Goal: Navigation & Orientation: Find specific page/section

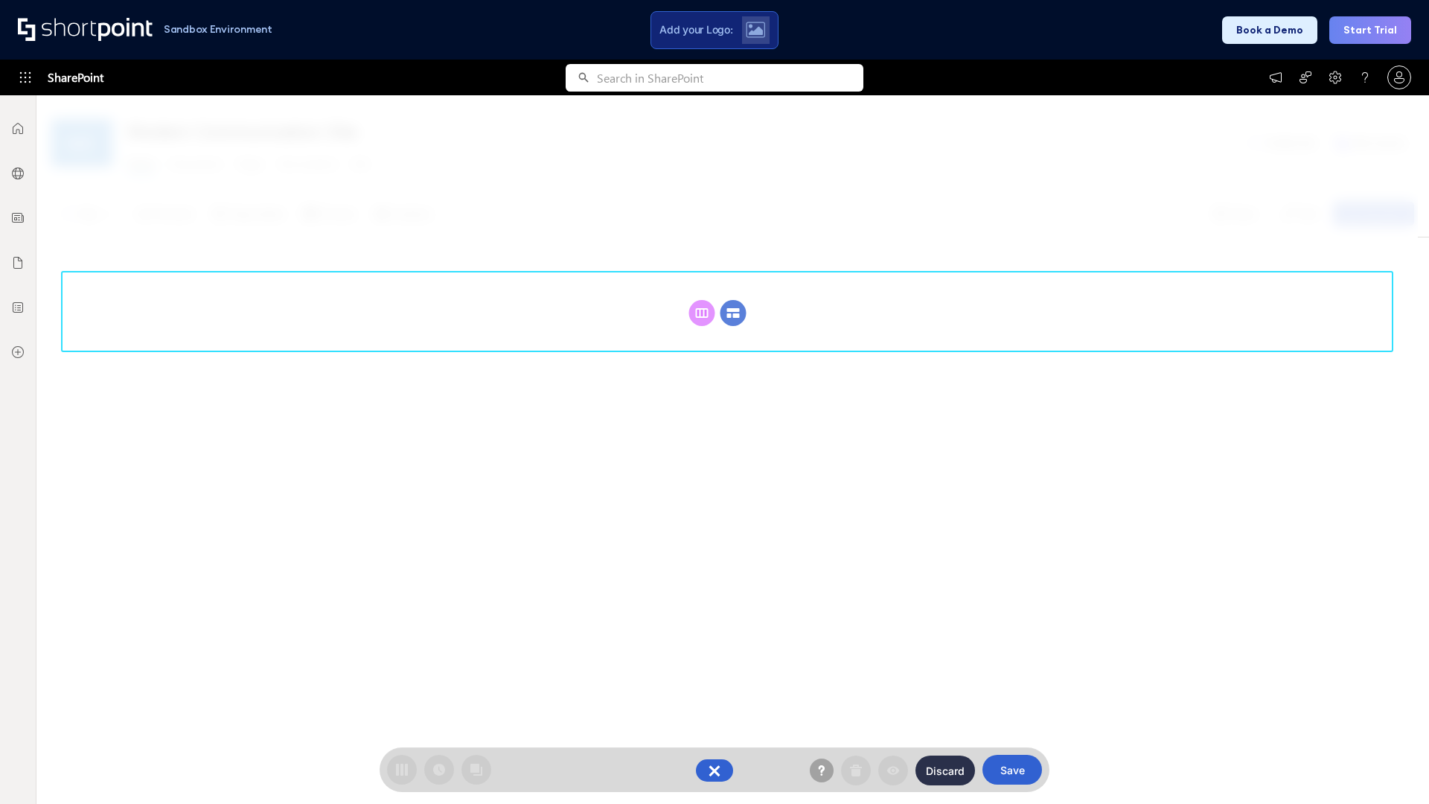
scroll to position [205, 0]
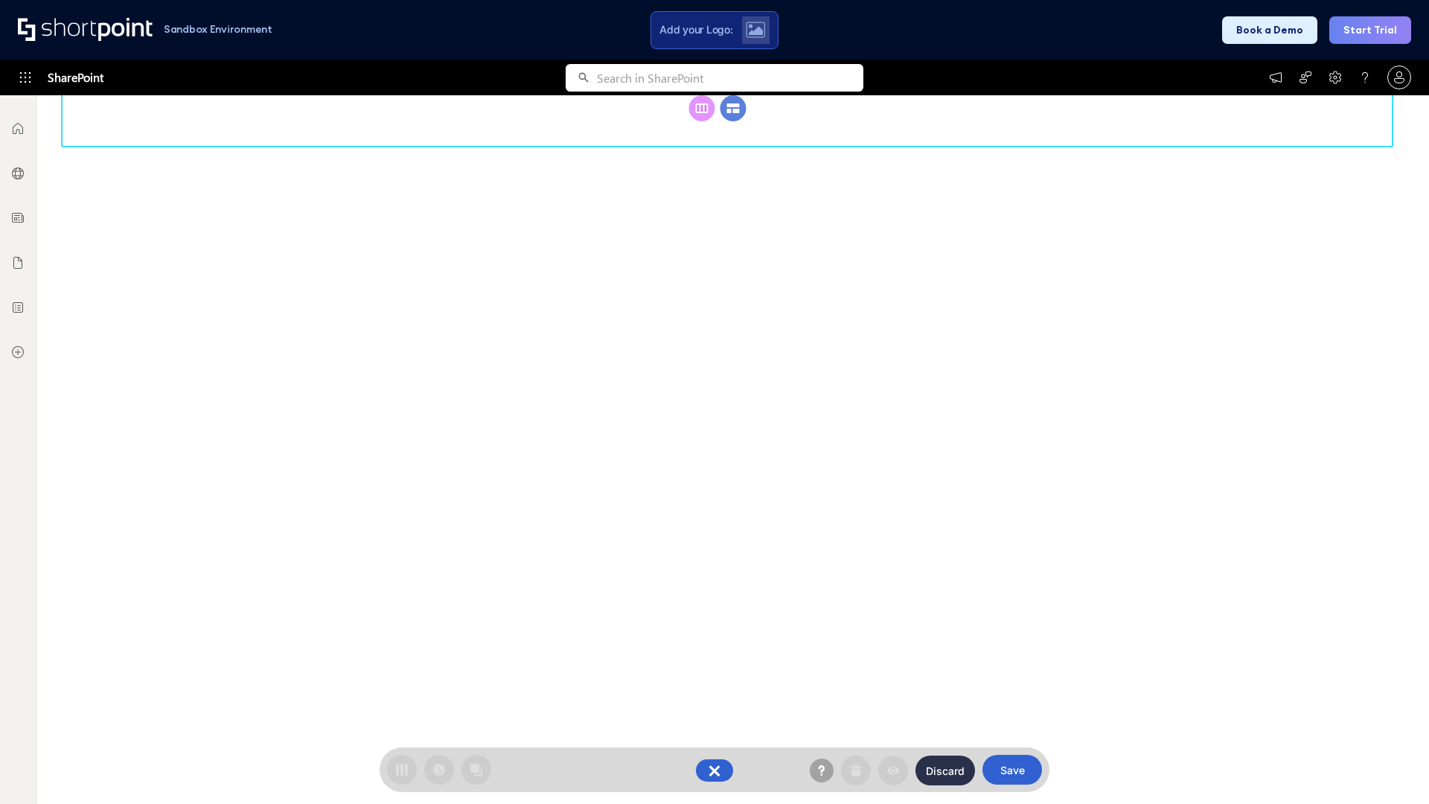
click at [733, 121] on circle at bounding box center [734, 108] width 26 height 26
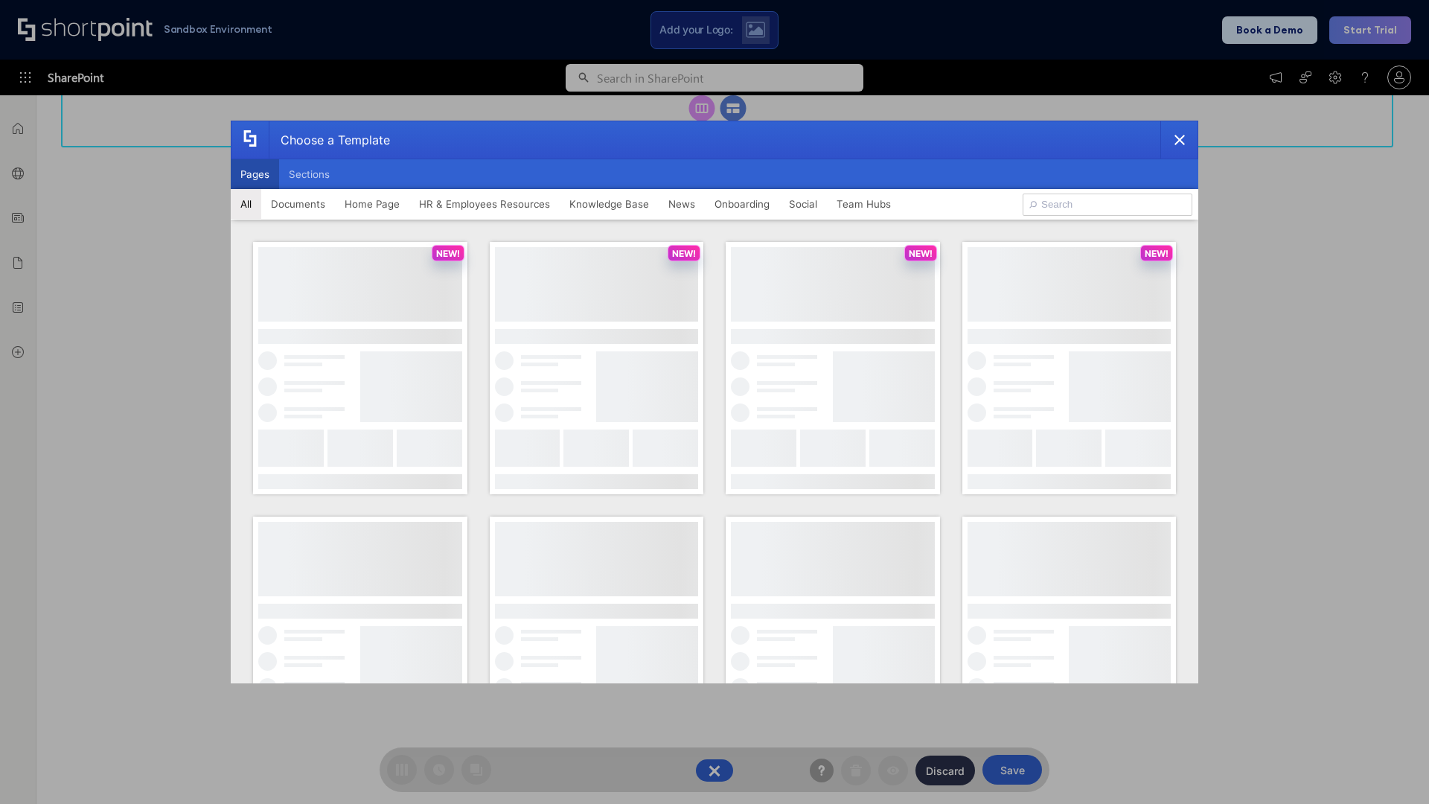
scroll to position [0, 0]
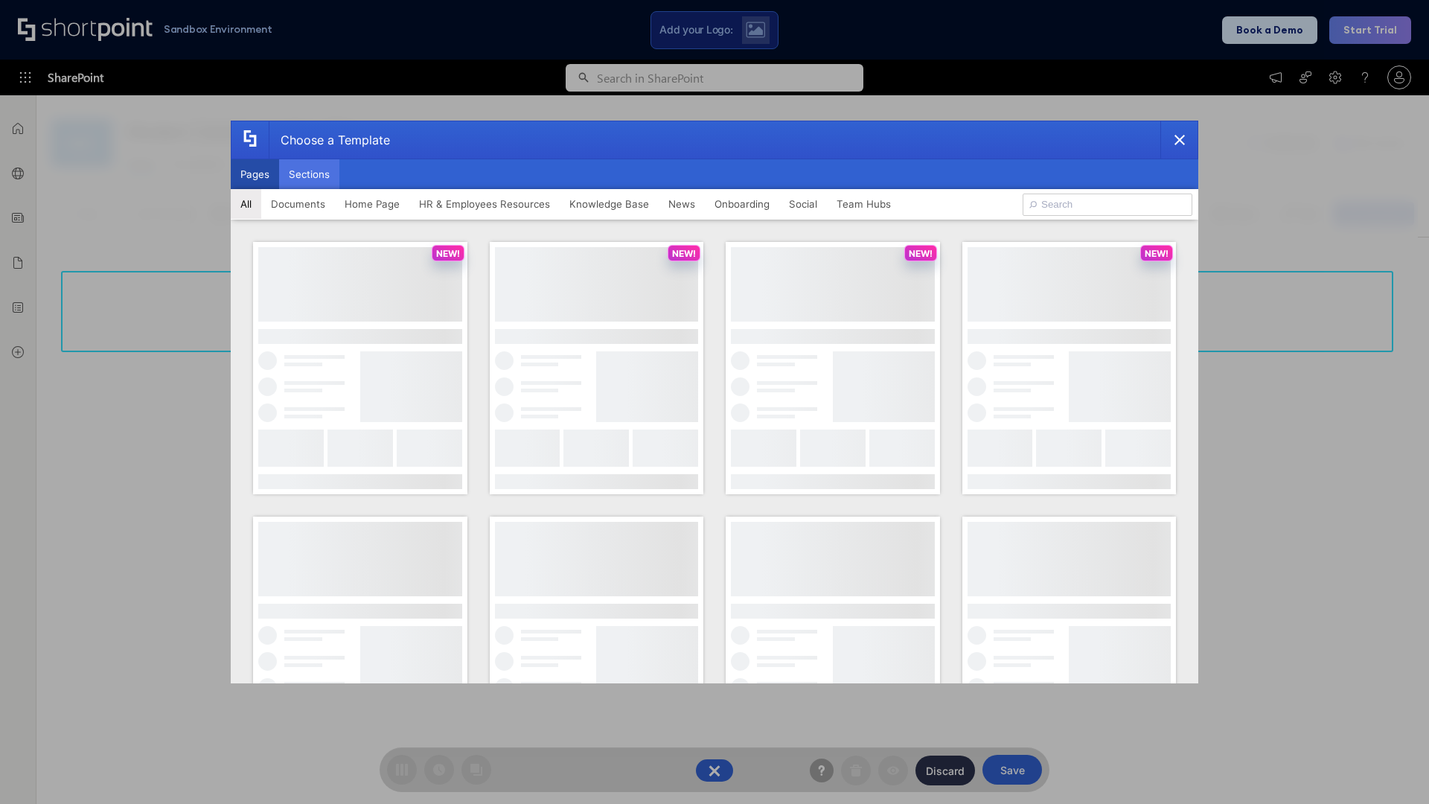
click at [309, 174] on button "Sections" at bounding box center [309, 174] width 60 height 30
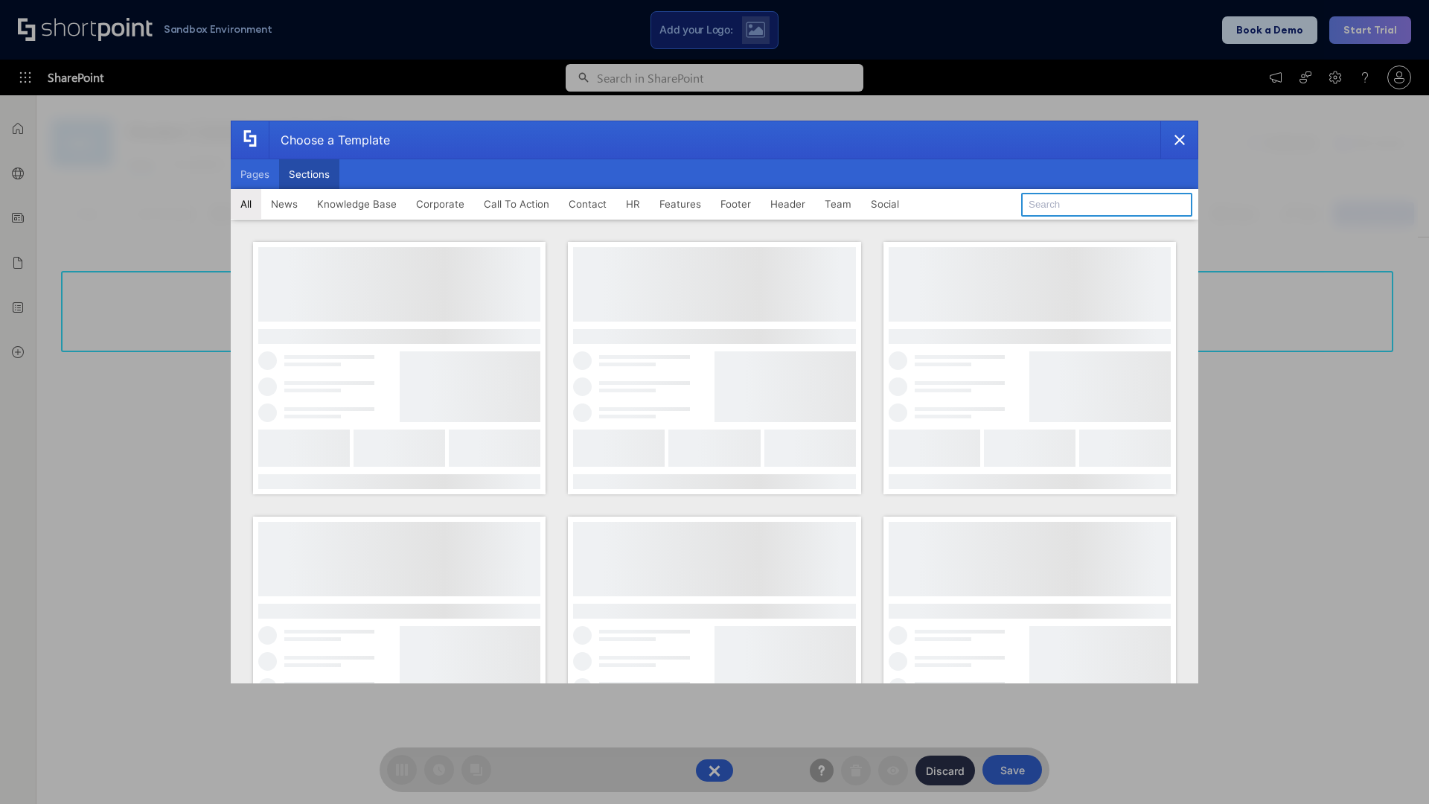
type input "Knowledge Base 4"
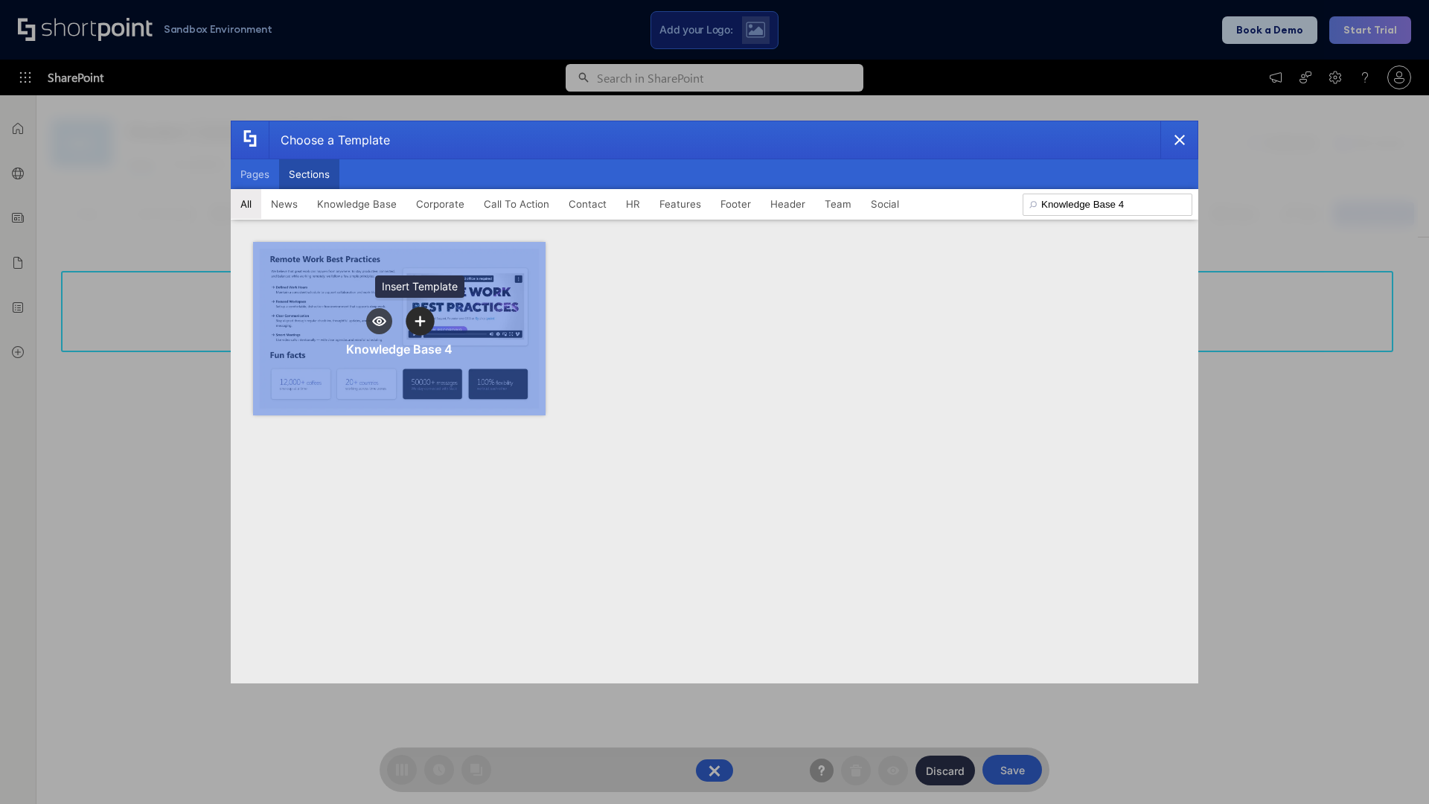
click at [420, 321] on icon "template selector" at bounding box center [420, 321] width 10 height 10
